Goal: Book appointment/travel/reservation

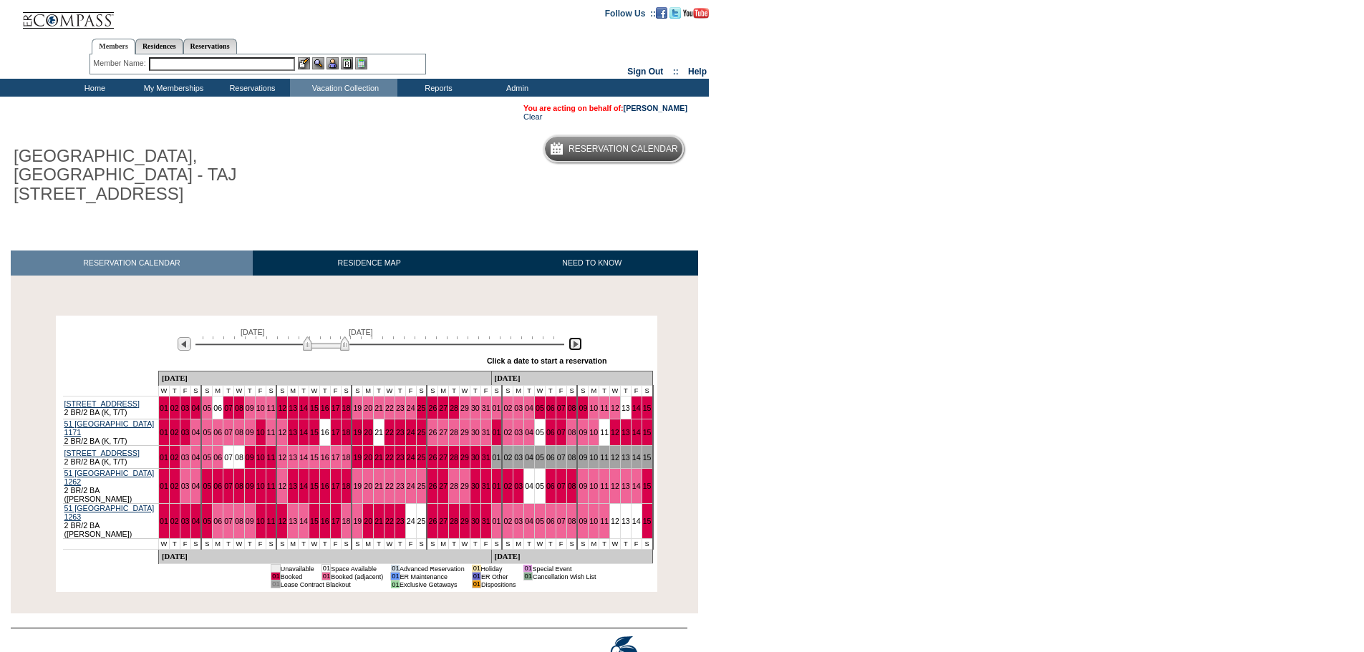
click at [579, 337] on img at bounding box center [575, 344] width 14 height 14
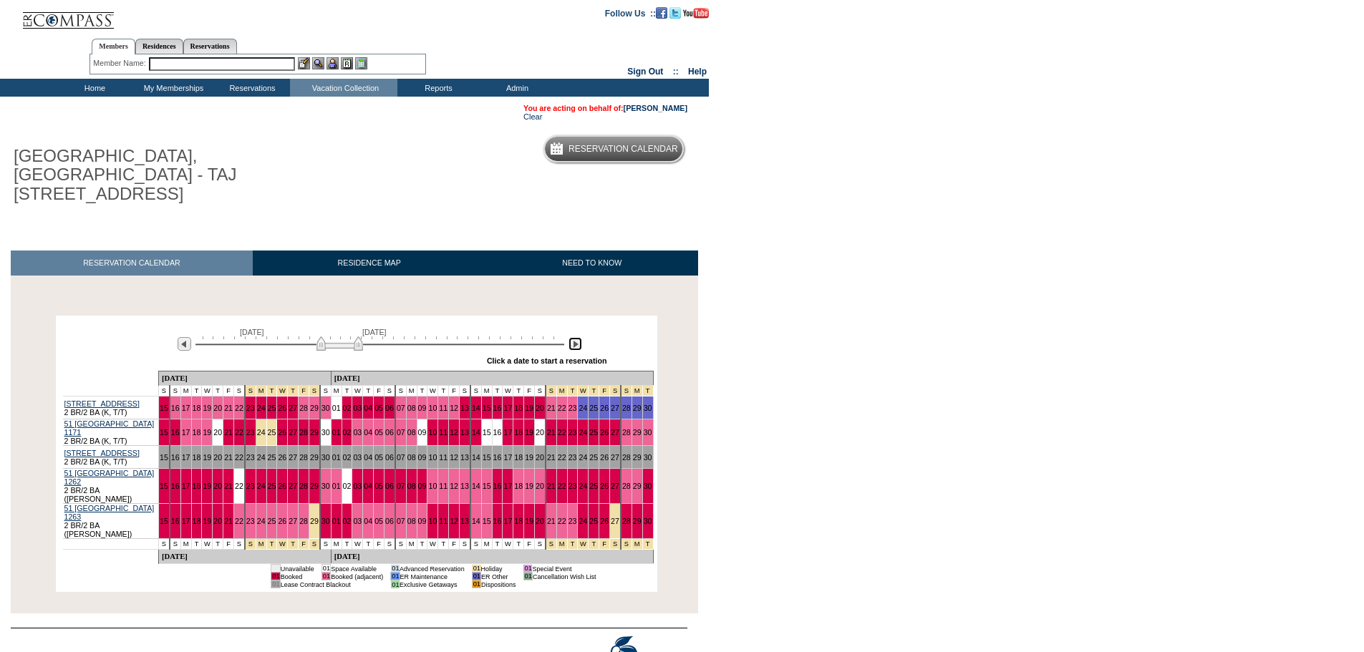
click at [577, 337] on img at bounding box center [575, 344] width 14 height 14
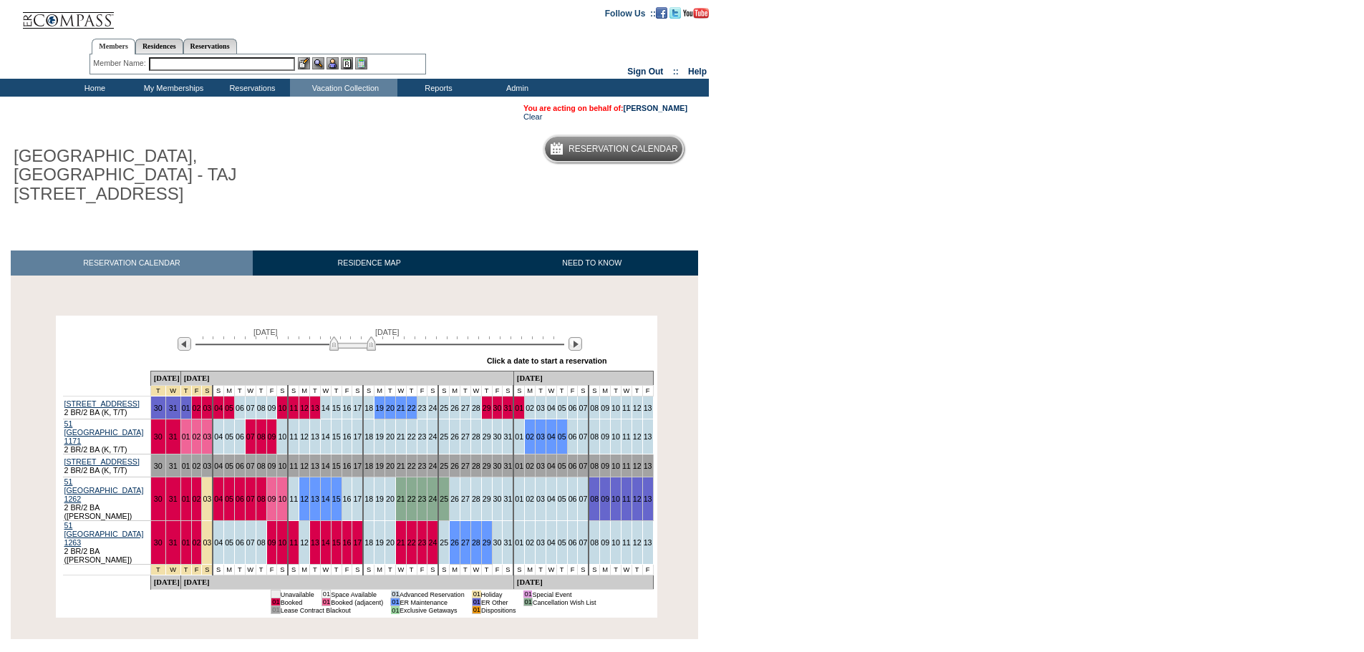
click at [568, 352] on div "» Apply these dates to all the calendars on this page Click a date to start a r…" at bounding box center [393, 361] width 430 height 19
click at [579, 337] on img at bounding box center [575, 344] width 14 height 14
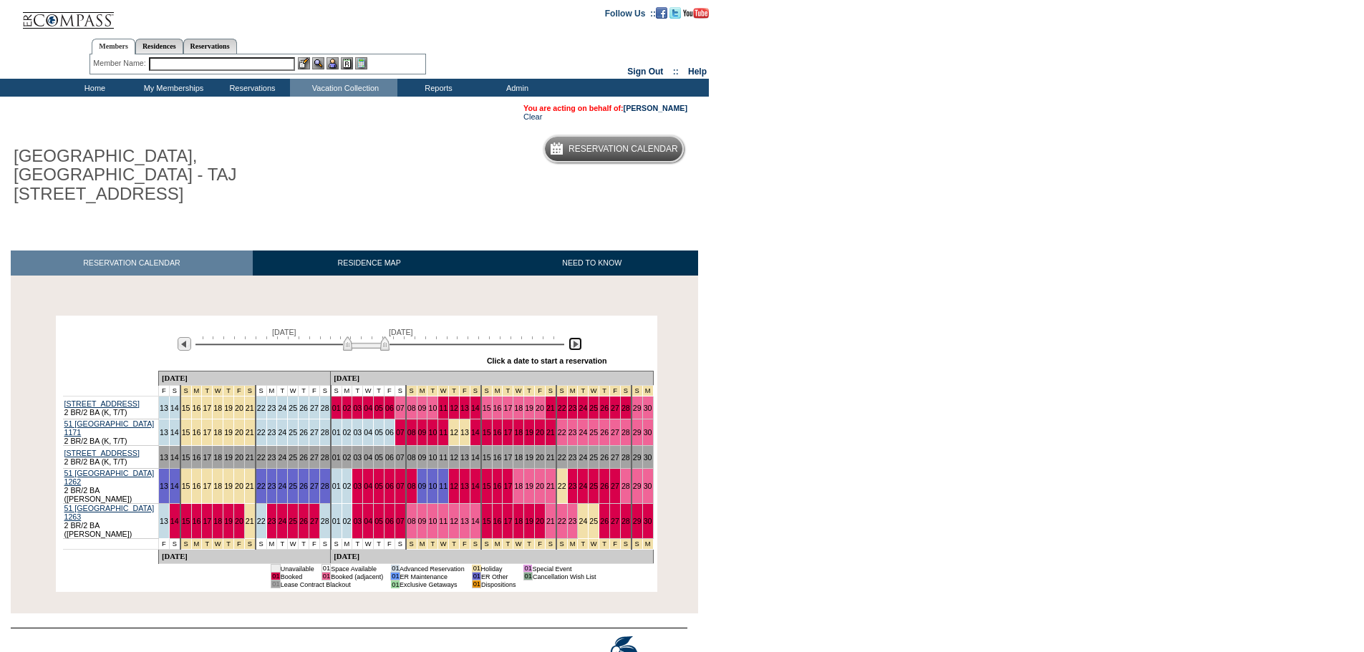
click at [579, 337] on img at bounding box center [575, 344] width 14 height 14
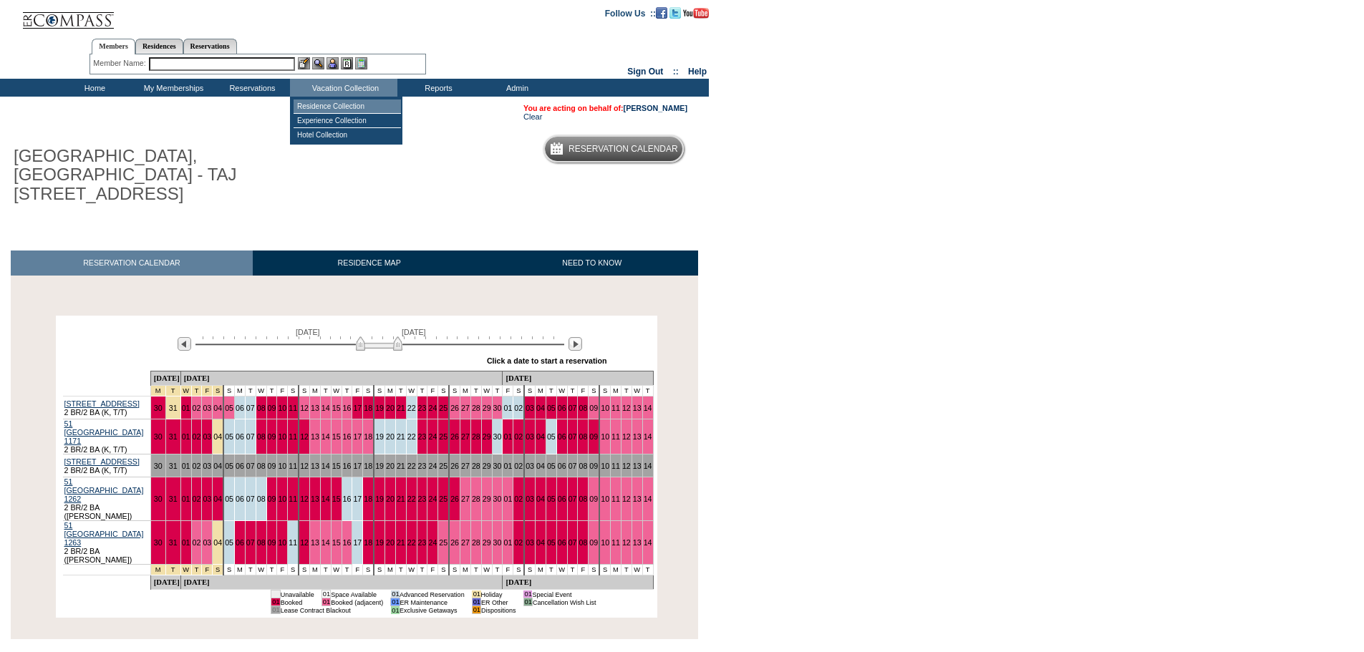
click at [336, 104] on td "Residence Collection" at bounding box center [346, 107] width 107 height 14
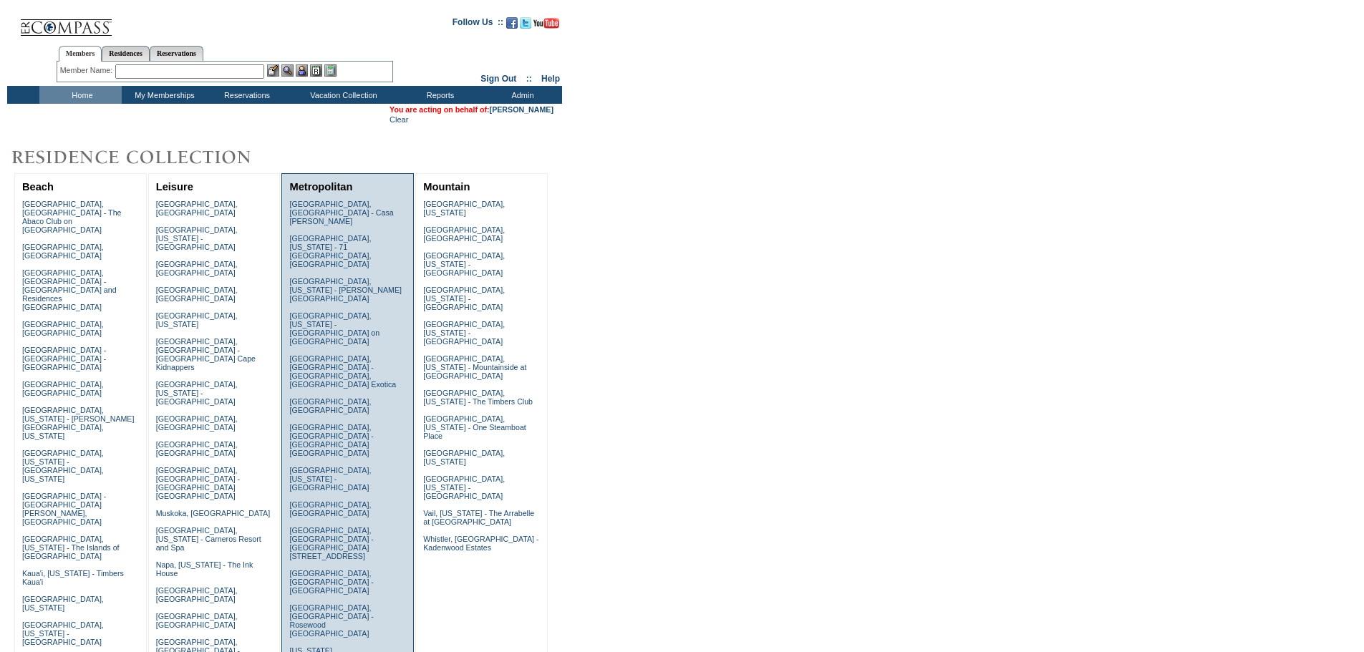
click at [325, 196] on td "Metropolitan" at bounding box center [348, 187] width 124 height 19
click at [324, 206] on link "Barcelona, Spain - Casa Oller" at bounding box center [341, 213] width 104 height 26
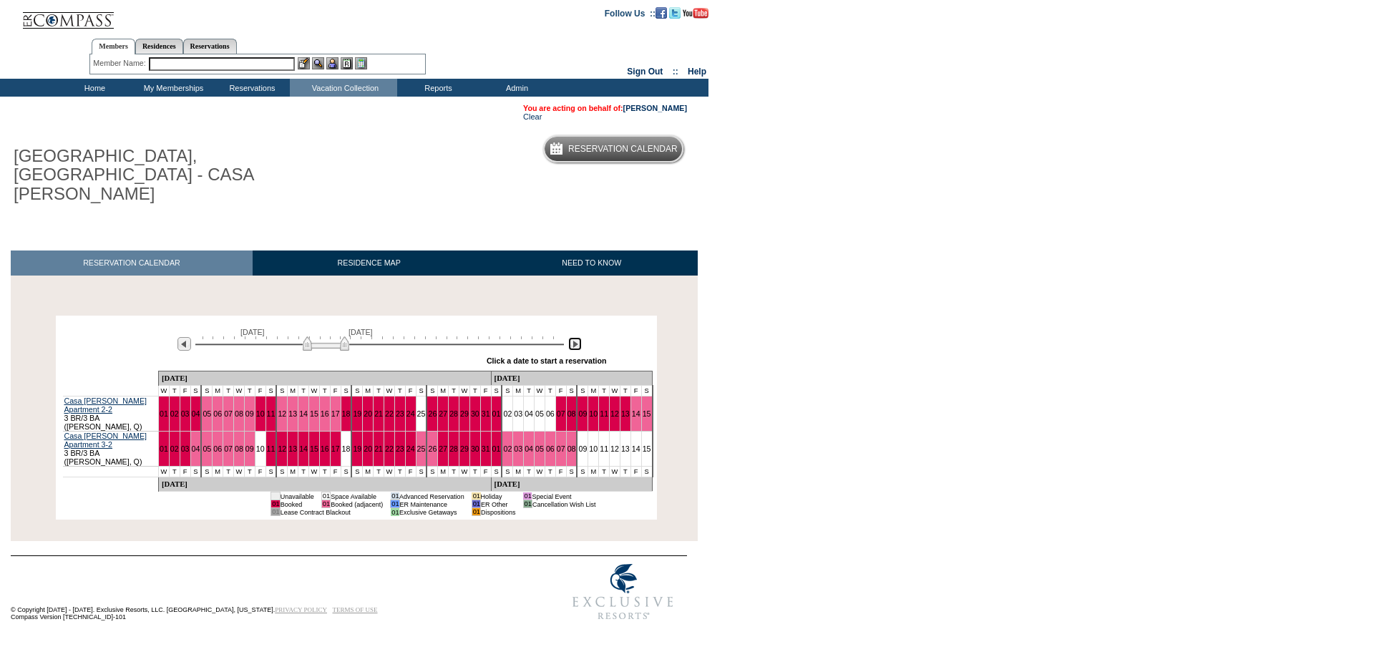
click at [571, 337] on img at bounding box center [575, 344] width 14 height 14
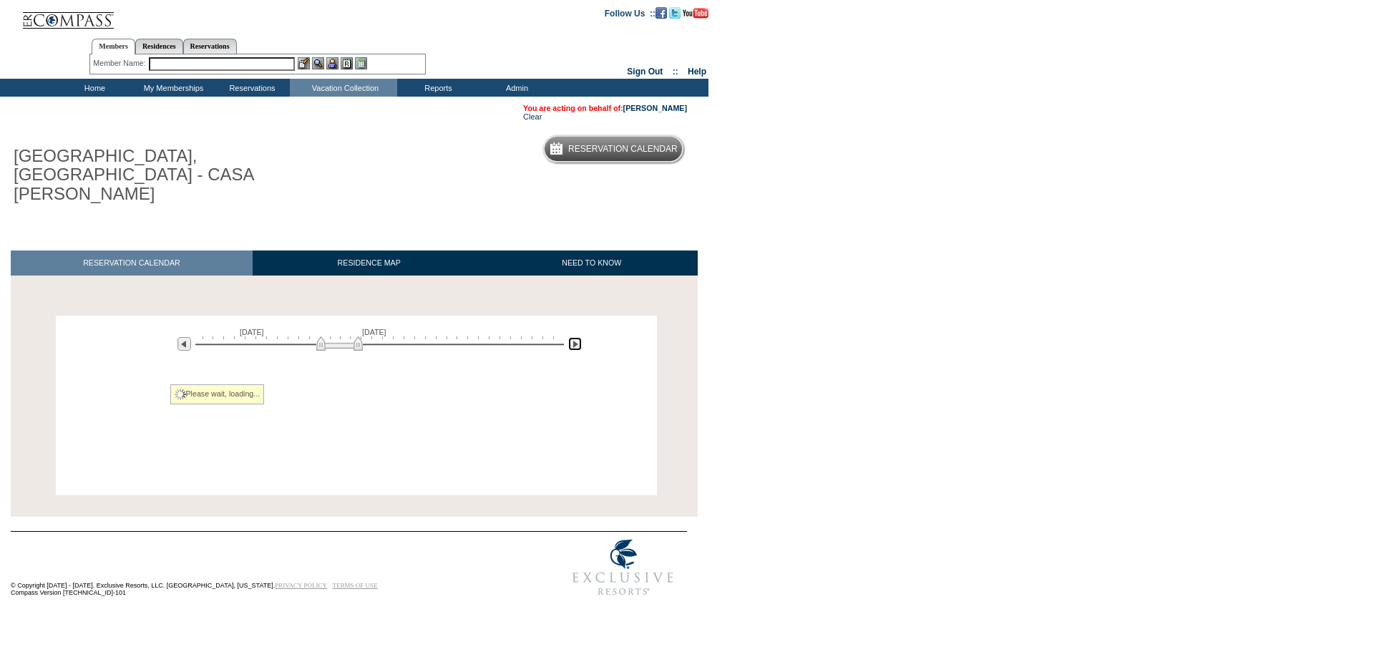
click at [571, 337] on img at bounding box center [575, 344] width 14 height 14
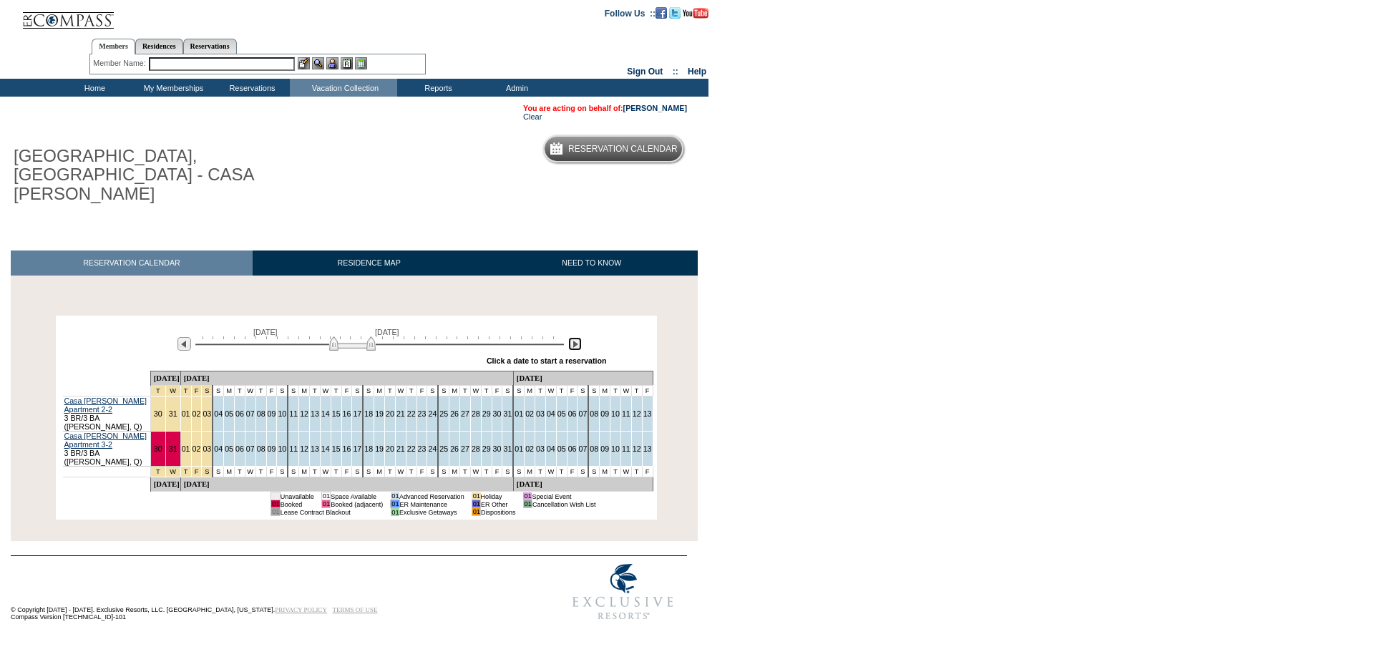
click at [571, 337] on img at bounding box center [575, 344] width 14 height 14
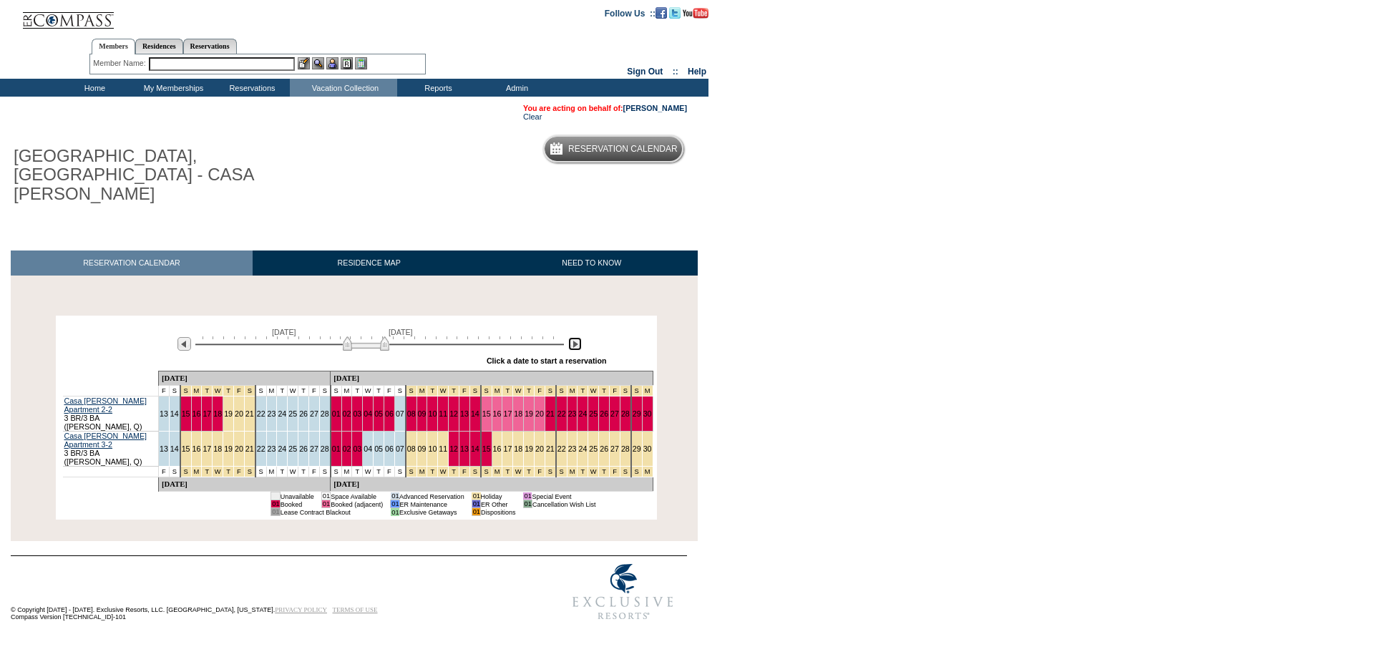
click at [571, 337] on img at bounding box center [575, 344] width 14 height 14
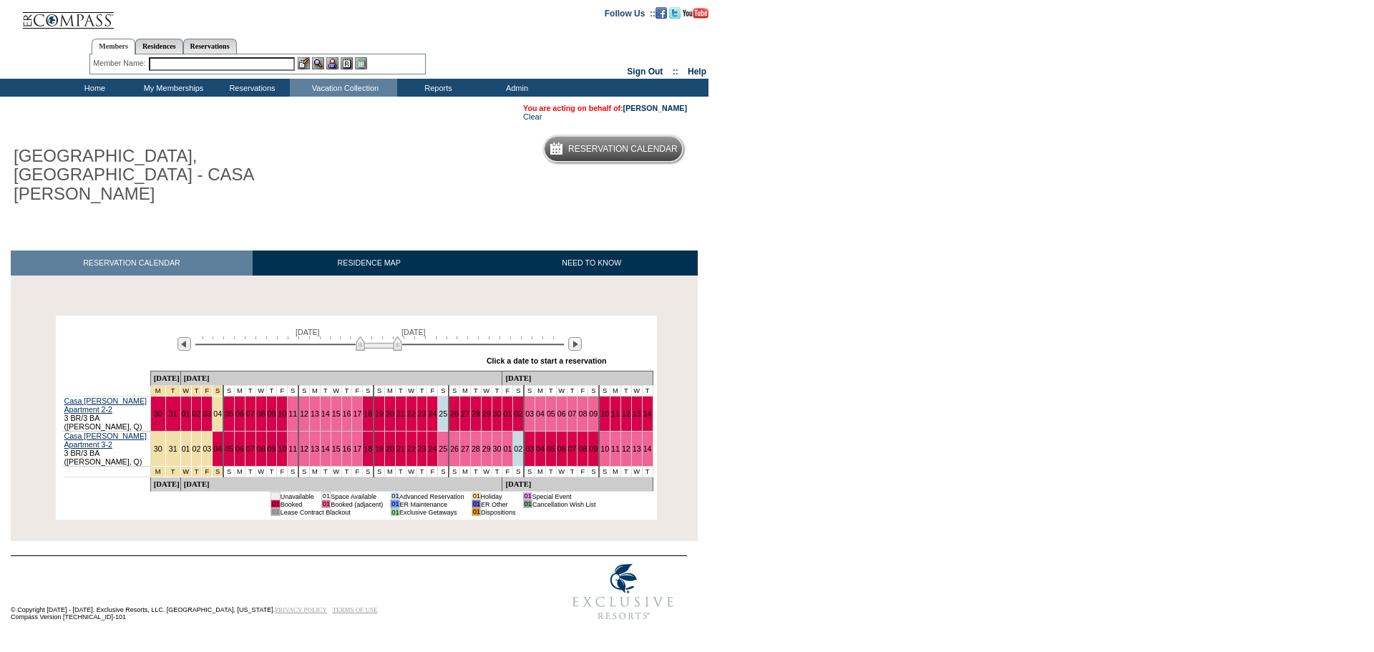
click at [759, 392] on body "Follow Us ::" at bounding box center [687, 326] width 1374 height 652
click at [360, 336] on img at bounding box center [376, 343] width 47 height 14
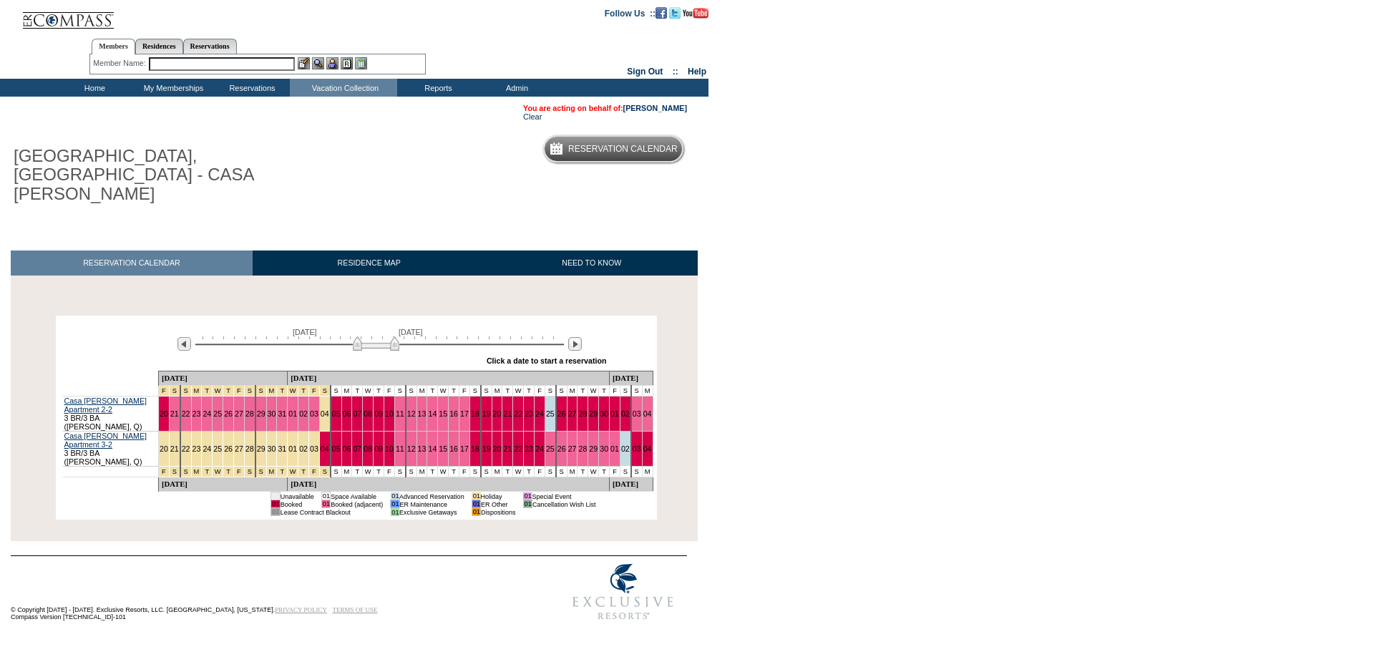
click at [256, 432] on td "29" at bounding box center [261, 449] width 11 height 35
click at [257, 445] on link "29" at bounding box center [261, 449] width 9 height 9
